Goal: Check status: Check status

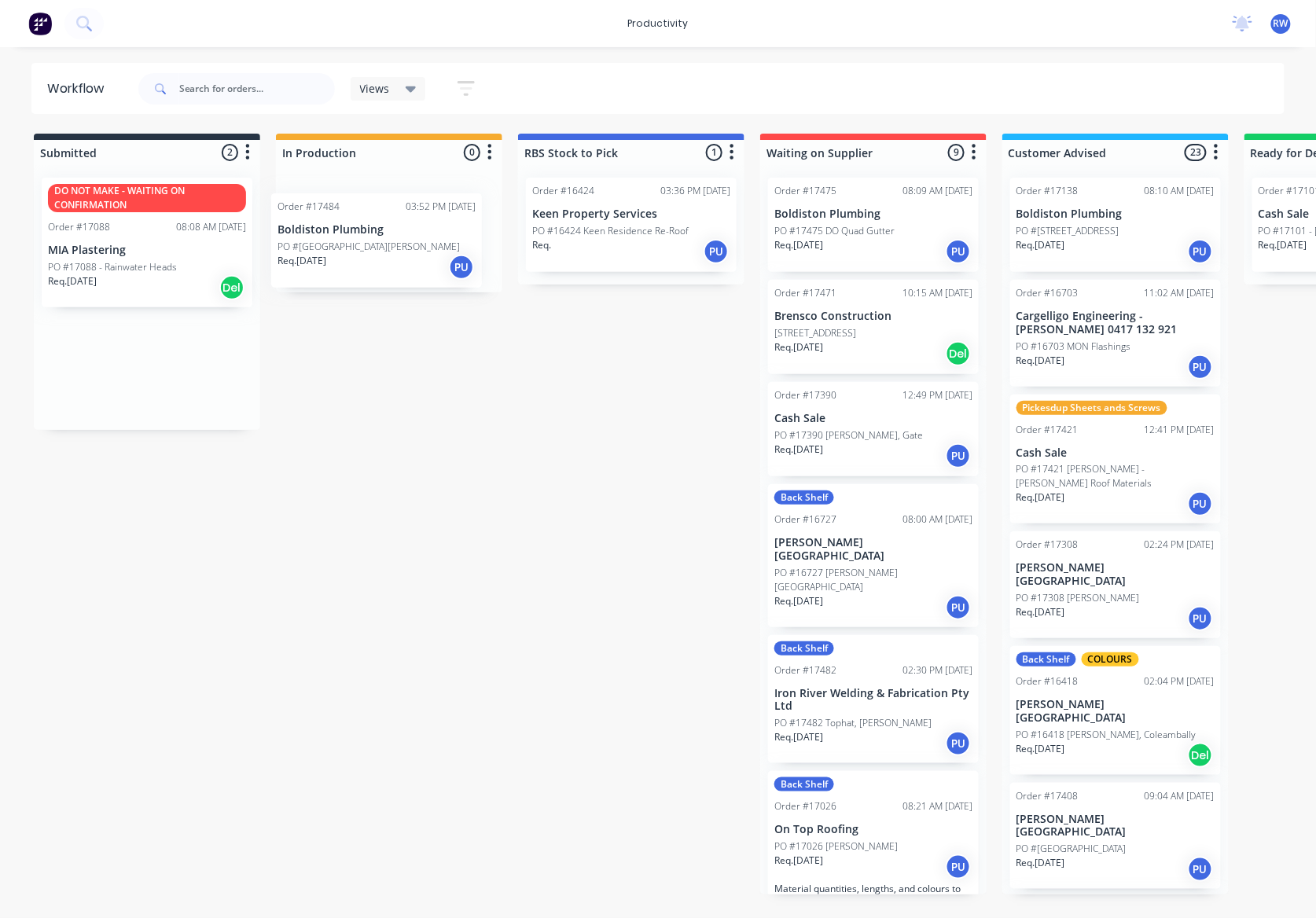
drag, startPoint x: 200, startPoint y: 245, endPoint x: 482, endPoint y: 277, distance: 283.8
click at [482, 277] on div "Submitted 2 Sort By Created date Required date Order number Customer name Most …" at bounding box center [957, 514] width 1938 height 761
click at [332, 252] on p "Req. 02/09/25" at bounding box center [314, 245] width 48 height 15
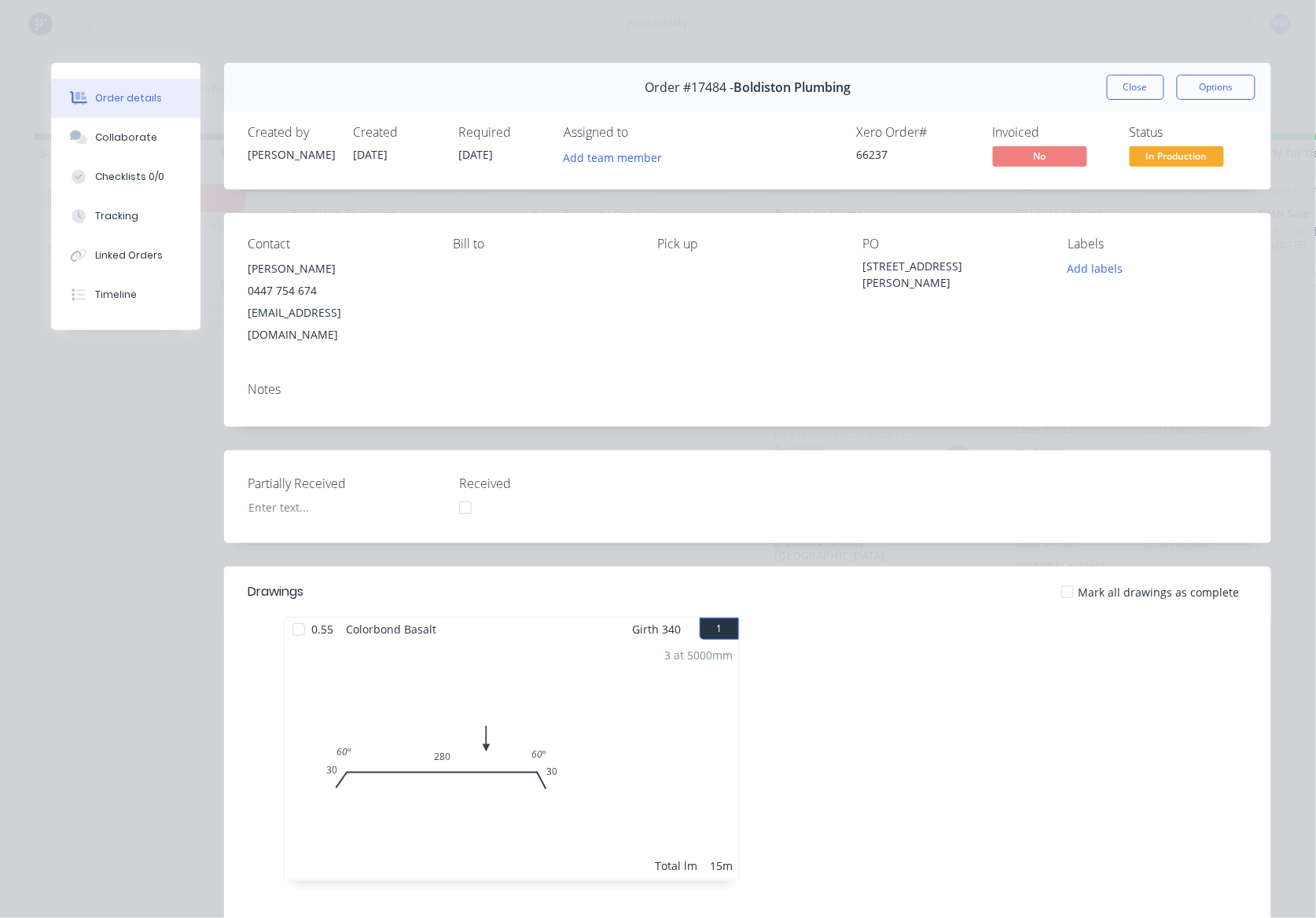
click at [1063, 576] on div at bounding box center [1068, 592] width 31 height 31
click at [1177, 159] on span "In Production" at bounding box center [1176, 156] width 94 height 20
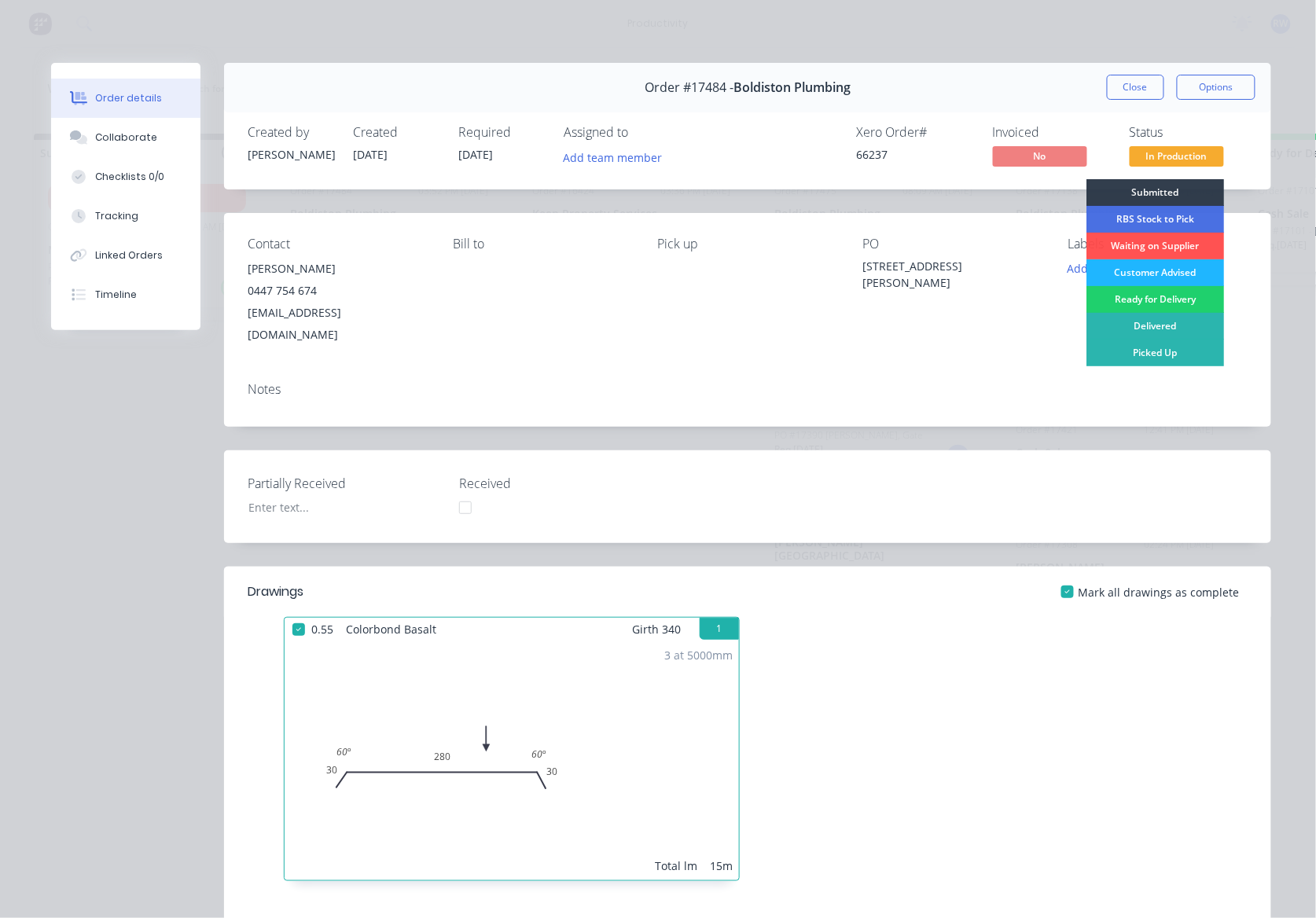
click at [1161, 274] on div "Customer Advised" at bounding box center [1155, 273] width 138 height 26
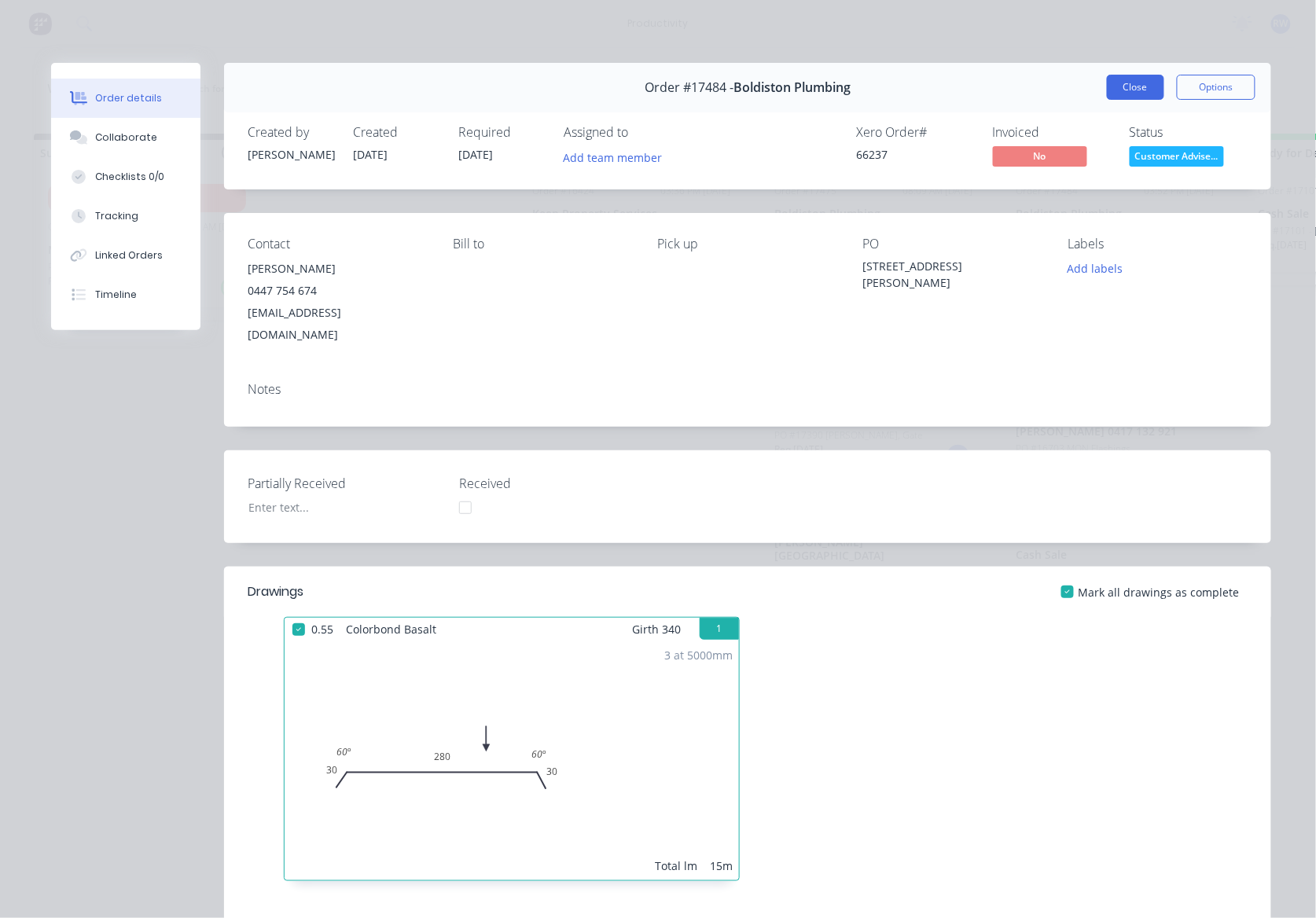
click at [1114, 83] on button "Close" at bounding box center [1135, 88] width 57 height 26
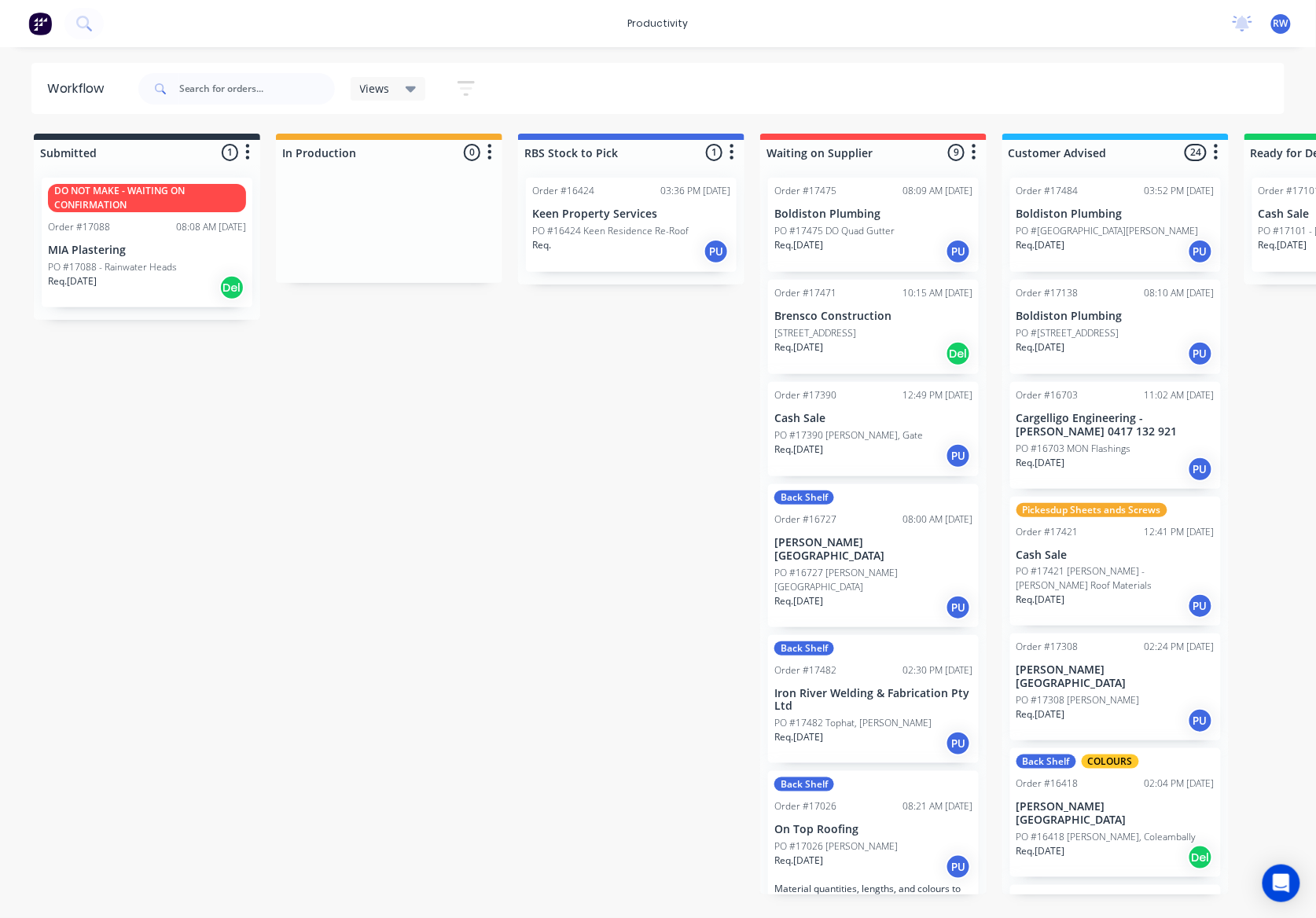
click at [1146, 237] on div "PO #[GEOGRAPHIC_DATA][PERSON_NAME]" at bounding box center [1115, 232] width 198 height 15
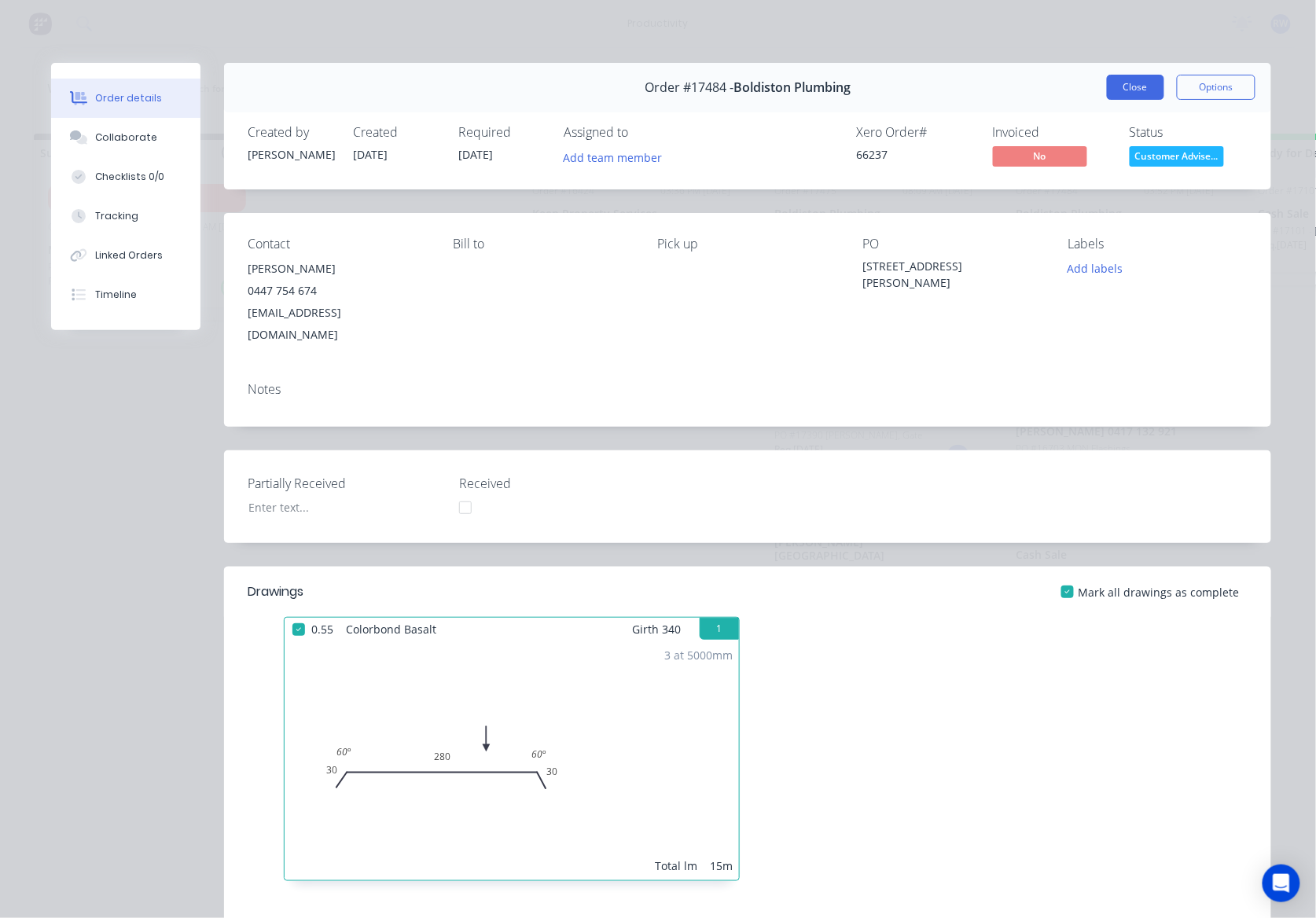
click at [1124, 87] on button "Close" at bounding box center [1135, 88] width 57 height 26
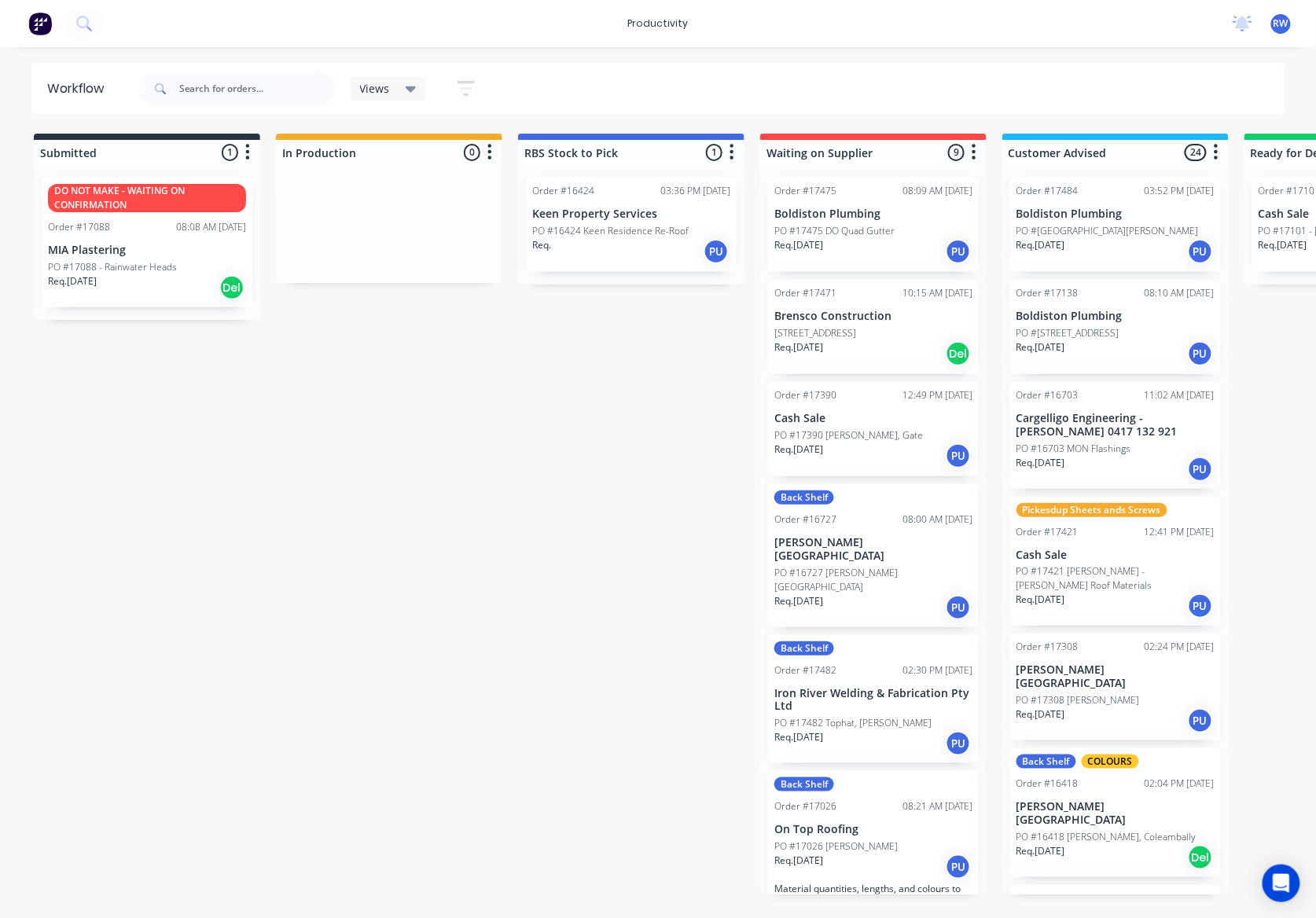
click at [498, 693] on div "Submitted 1 Sort By Created date Required date Order number Customer name Most …" at bounding box center [957, 514] width 1938 height 761
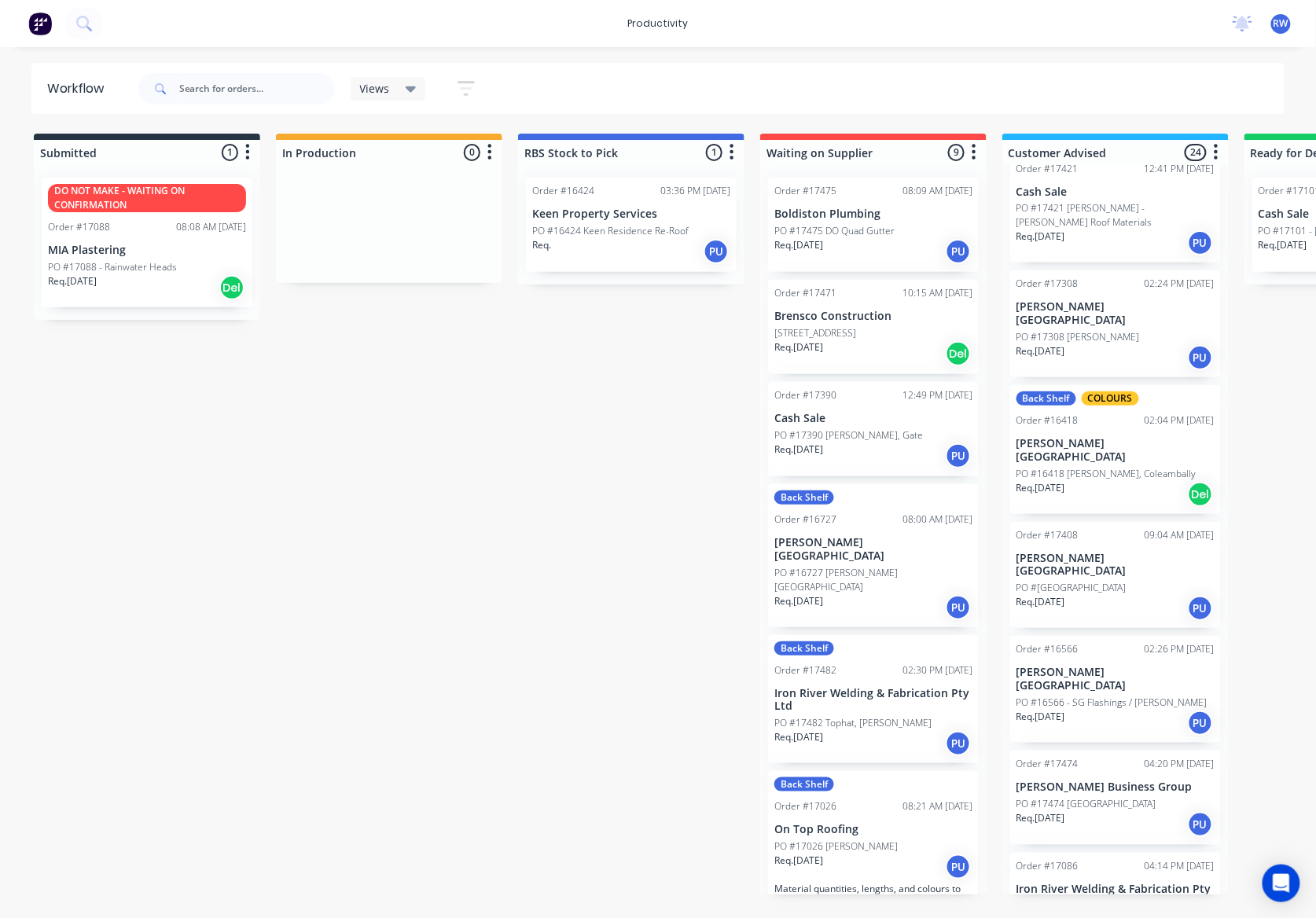
scroll to position [419, 0]
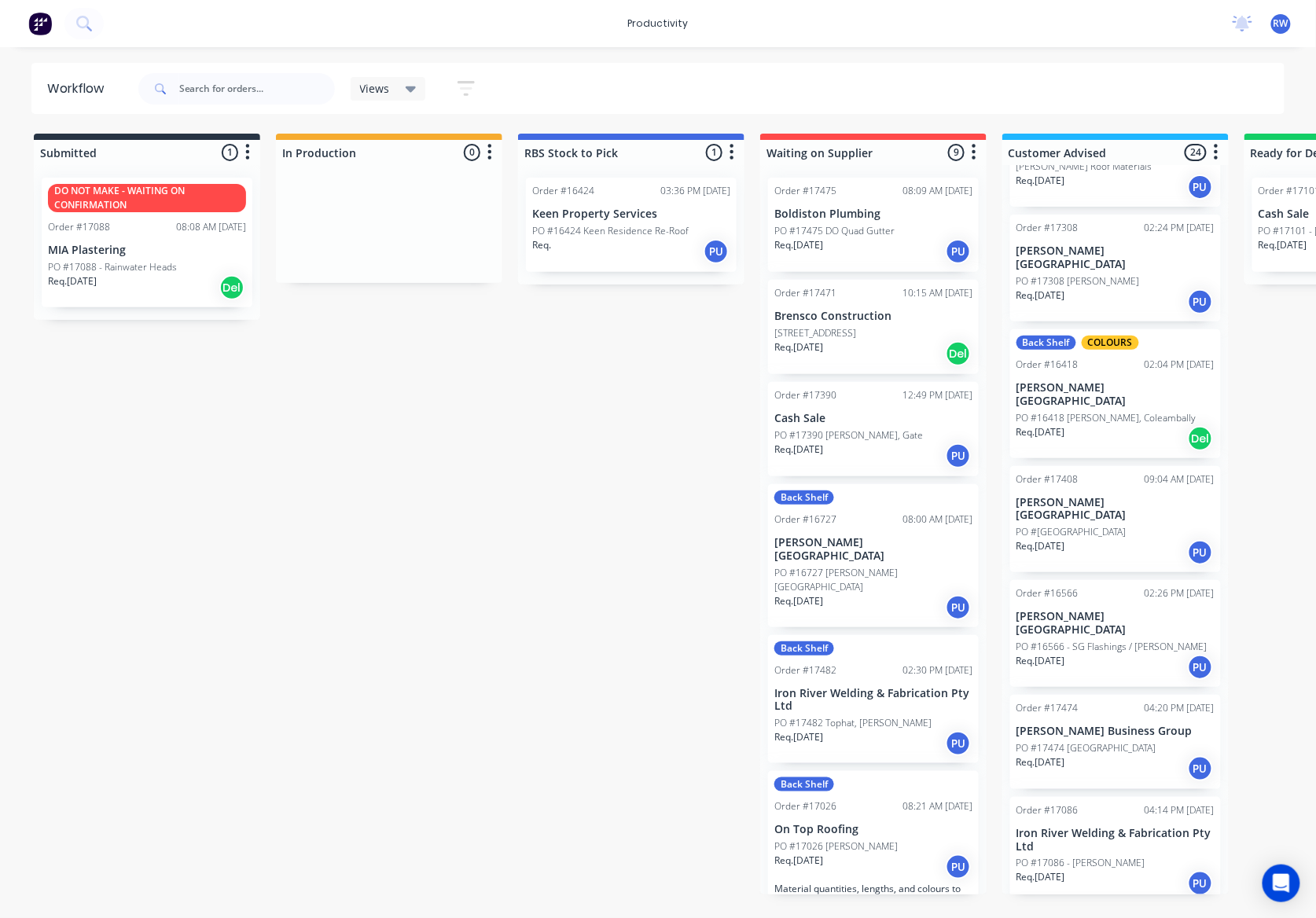
click at [1112, 741] on div "PO #17474 [GEOGRAPHIC_DATA]" at bounding box center [1115, 748] width 198 height 15
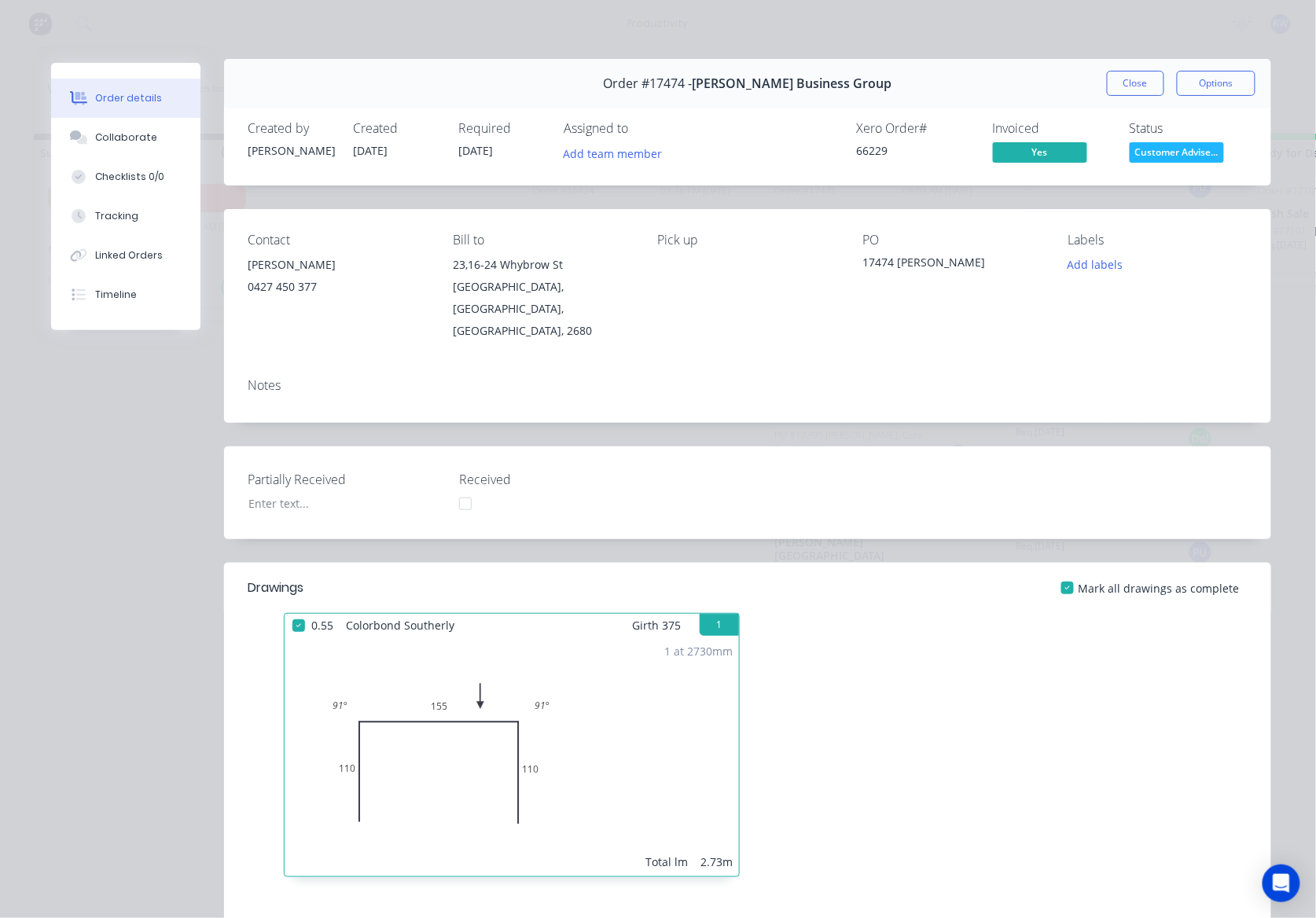
scroll to position [0, 0]
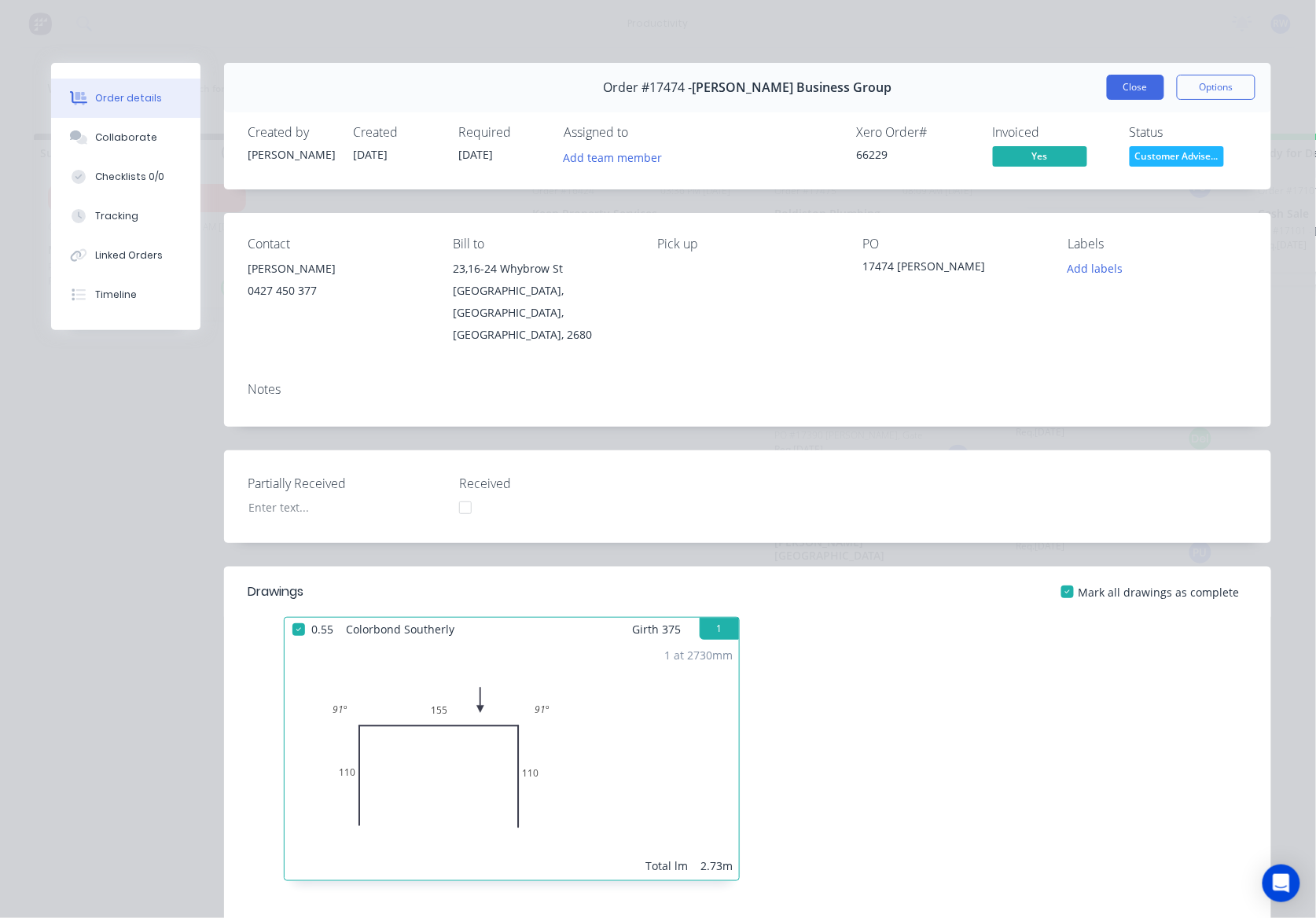
click at [1114, 87] on button "Close" at bounding box center [1135, 88] width 57 height 26
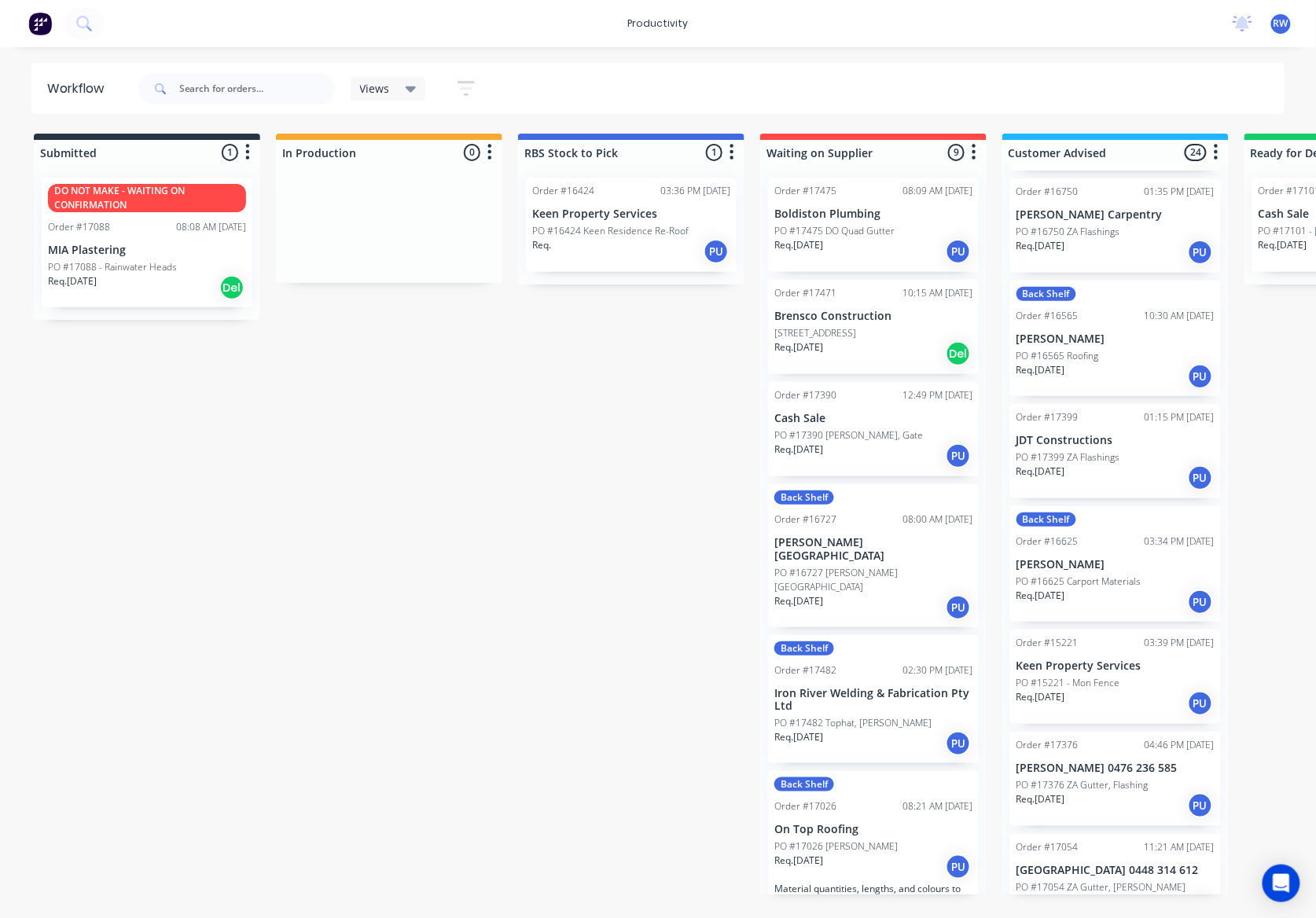
scroll to position [1152, 0]
